Goal: Feedback & Contribution: Leave review/rating

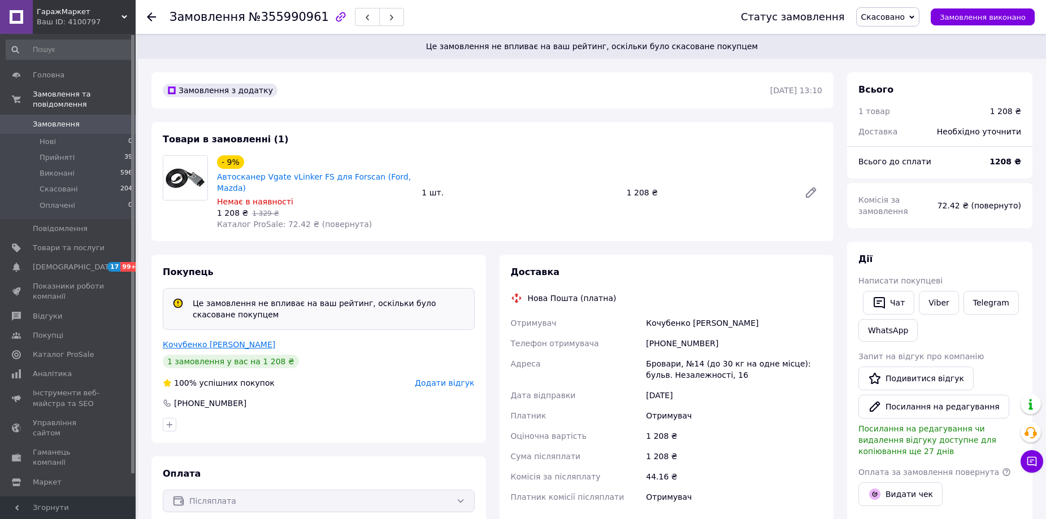
click at [177, 340] on link "Кочубенко [PERSON_NAME]" at bounding box center [219, 344] width 112 height 9
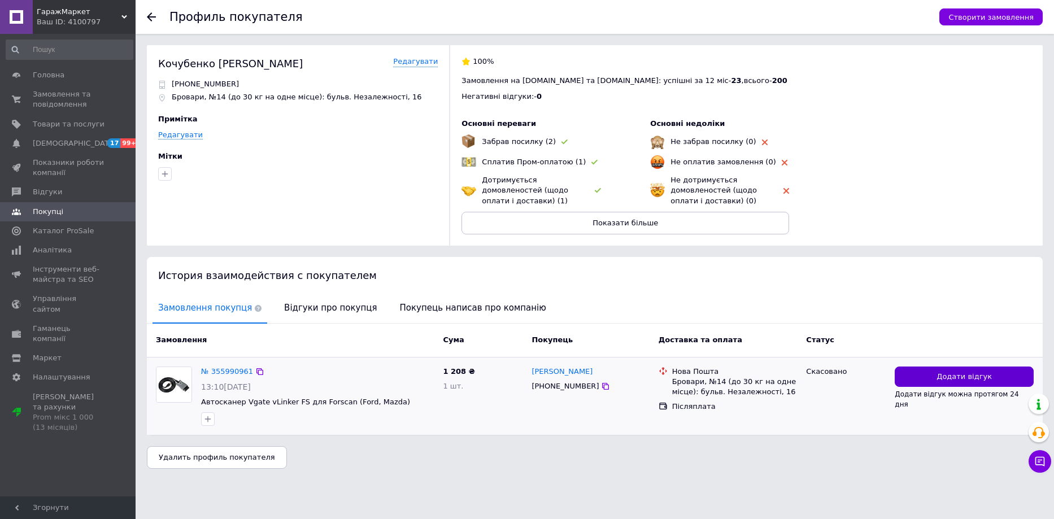
click at [925, 381] on button "Додати відгук" at bounding box center [964, 377] width 139 height 21
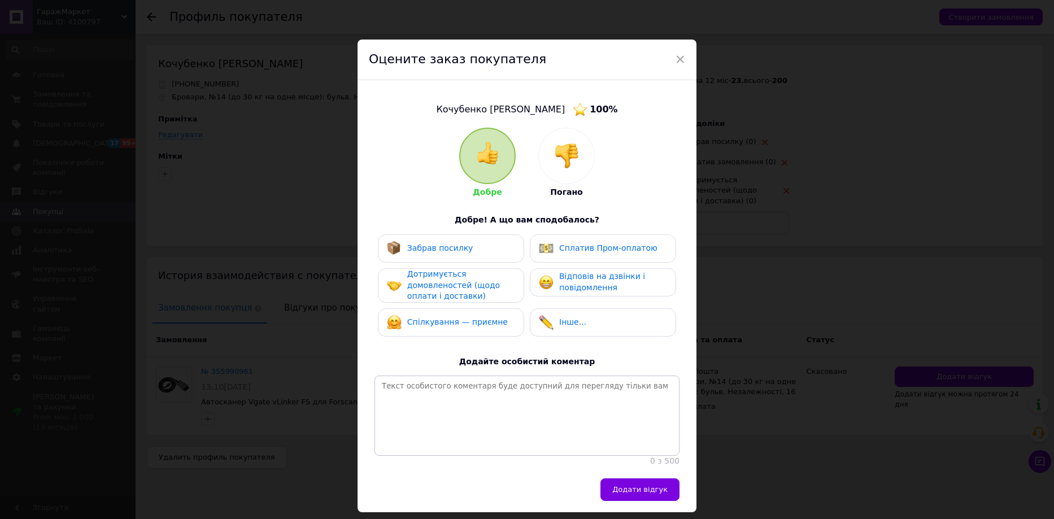
click at [582, 151] on div at bounding box center [566, 155] width 55 height 55
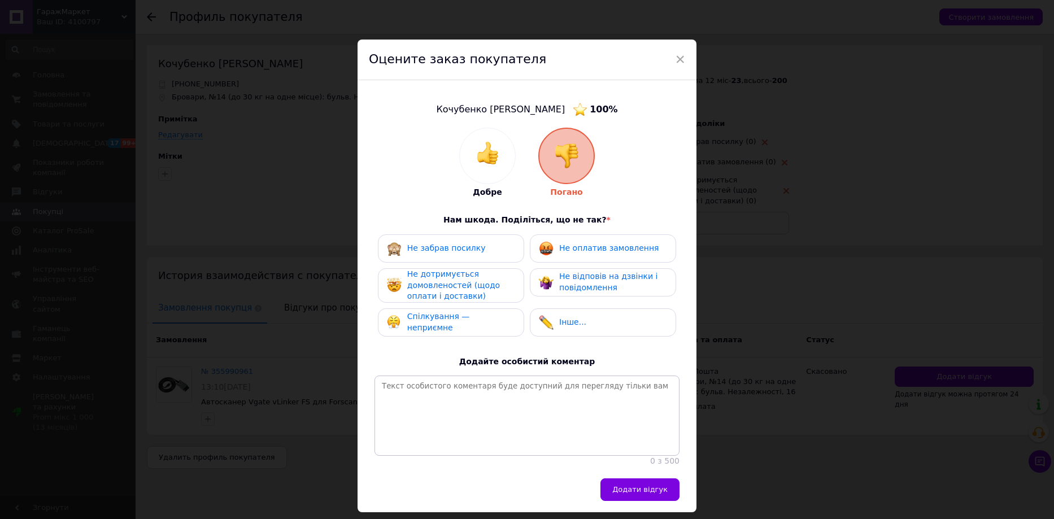
drag, startPoint x: 440, startPoint y: 254, endPoint x: 555, endPoint y: 255, distance: 115.3
click at [440, 253] on span "Не забрав посилку" at bounding box center [446, 248] width 79 height 9
click at [611, 253] on span "Не оплатив замовлення" at bounding box center [608, 248] width 99 height 9
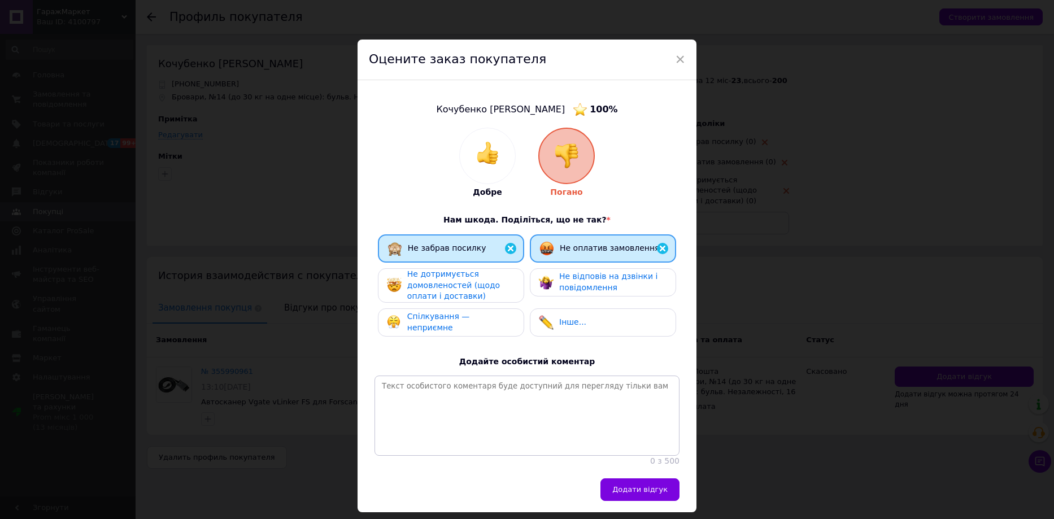
drag, startPoint x: 461, startPoint y: 287, endPoint x: 575, endPoint y: 291, distance: 113.7
click at [462, 287] on span "Не дотримується домовленостей (щодо оплати і доставки)" at bounding box center [453, 285] width 93 height 31
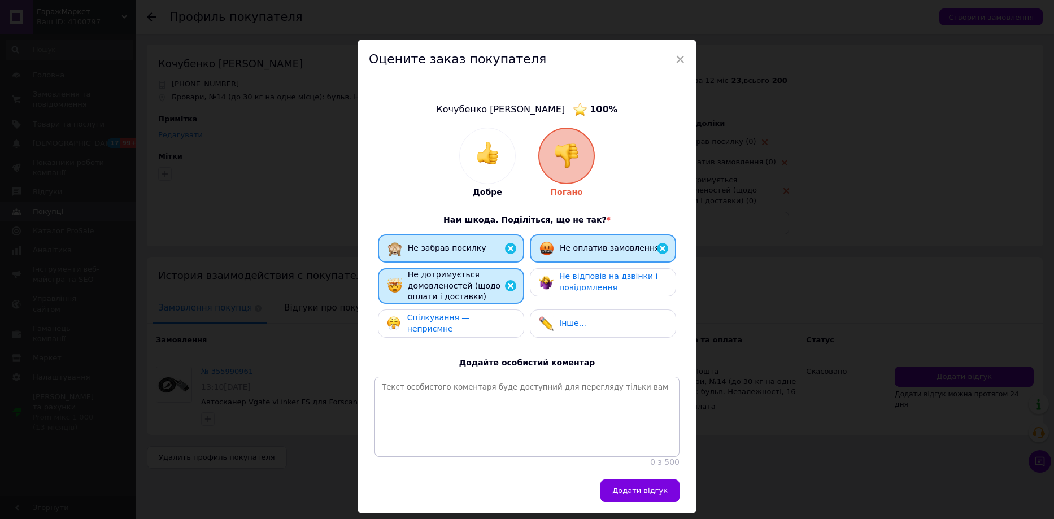
click at [600, 291] on span "Не відповів на дзвінки і повідомлення" at bounding box center [608, 282] width 98 height 20
click at [463, 316] on div "Спілкування — неприємне" at bounding box center [451, 323] width 128 height 22
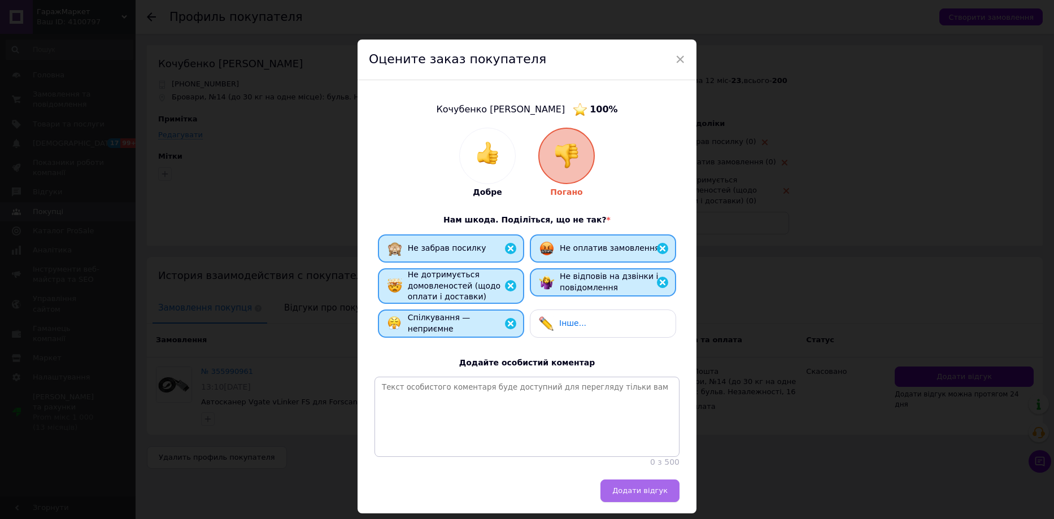
click at [640, 495] on span "Додати відгук" at bounding box center [640, 491] width 55 height 8
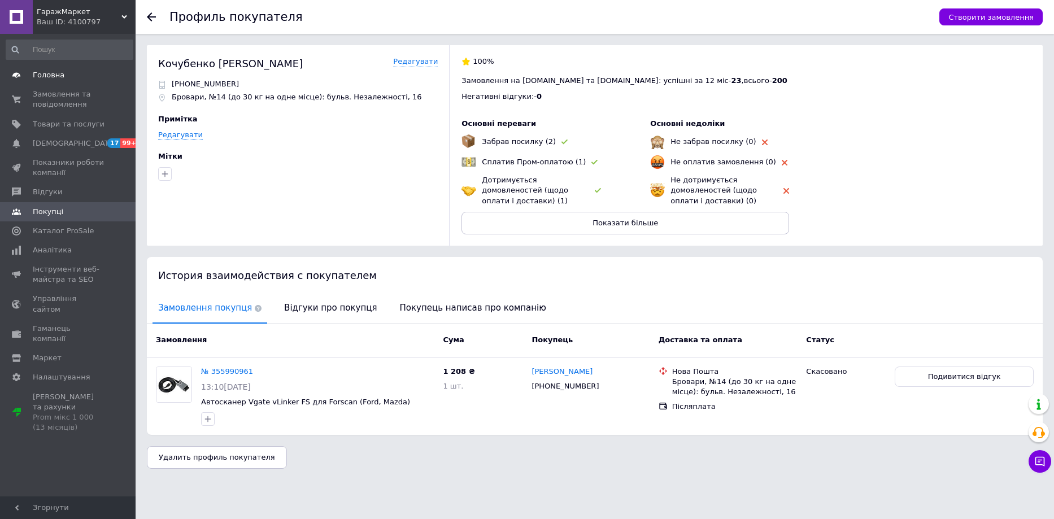
click at [37, 72] on span "Головна" at bounding box center [49, 75] width 32 height 10
